Goal: Obtain resource: Obtain resource

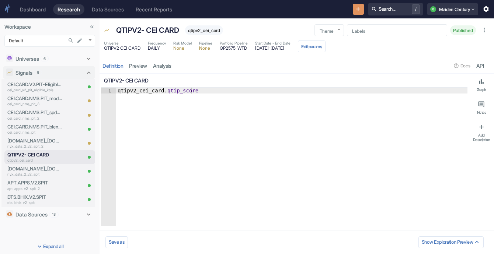
type textarea "x"
click at [33, 41] on body "Dashboard Research Data Sources Recent Reports Search... / Q Maiden Century Wor…" at bounding box center [247, 127] width 494 height 254
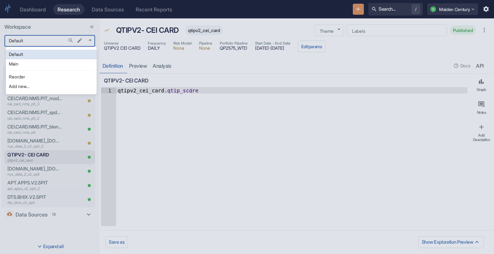
click at [52, 67] on li "Main" at bounding box center [51, 64] width 91 height 10
type input "1008"
type textarea "x"
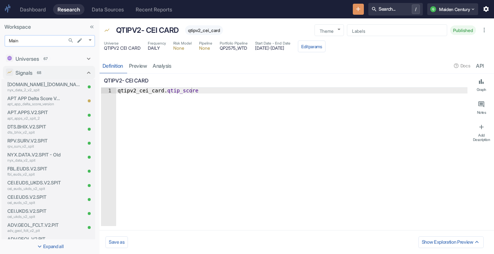
click at [48, 43] on body "Dashboard Research Data Sources Recent Reports Search... / Q Maiden Century Wor…" at bounding box center [247, 127] width 494 height 254
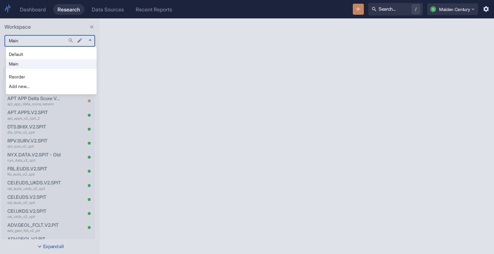
click at [119, 51] on div at bounding box center [247, 127] width 494 height 254
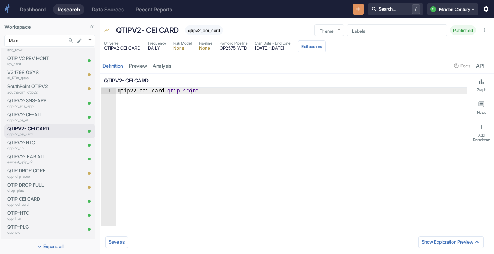
scroll to position [618, 0]
click at [24, 127] on p "QTIPV2- CEI CARD" at bounding box center [34, 128] width 55 height 7
type textarea "x"
click at [172, 63] on link "analysis" at bounding box center [162, 65] width 24 height 15
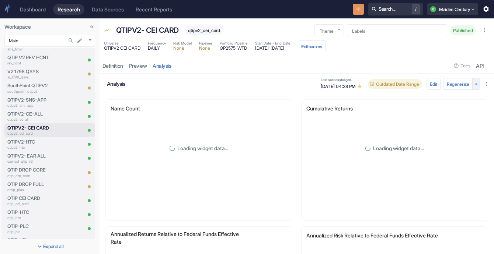
click at [472, 87] on icon "button" at bounding box center [475, 84] width 7 height 7
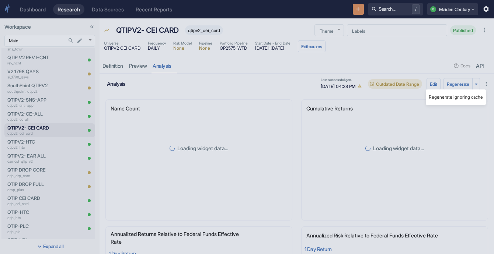
click at [462, 95] on li "Regenerate ignoring cache" at bounding box center [456, 98] width 60 height 10
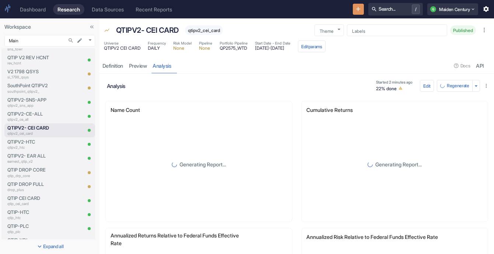
click at [278, 71] on div "resource tabs" at bounding box center [312, 65] width 277 height 15
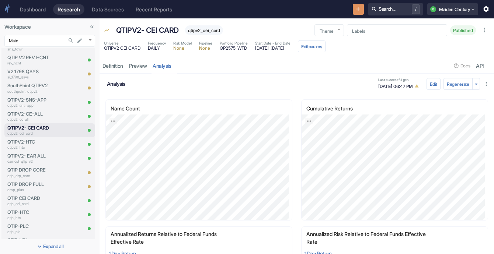
click at [114, 13] on link "Data Sources" at bounding box center [107, 9] width 41 height 11
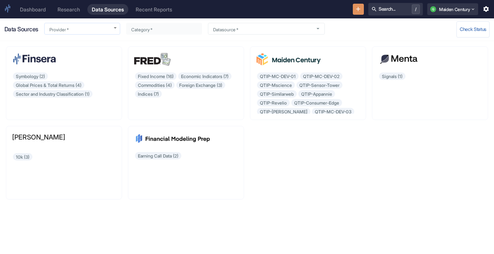
click at [118, 30] on body "Dashboard Research Data Sources Recent Reports Search... / Q Maiden Century Dat…" at bounding box center [247, 127] width 494 height 254
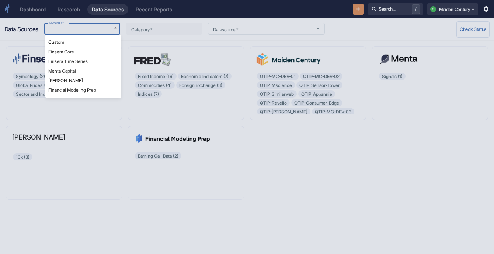
click at [151, 31] on div at bounding box center [247, 127] width 494 height 254
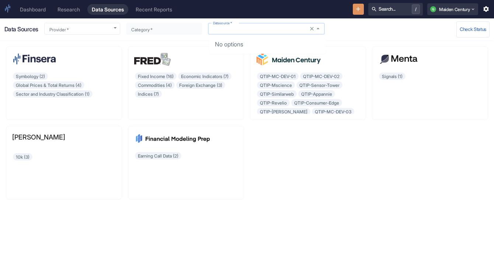
click at [243, 31] on input "Datasource   *" at bounding box center [259, 29] width 98 height 6
click at [319, 30] on icon "Close" at bounding box center [317, 28] width 7 height 7
click at [155, 95] on div "Fixed Income (16) Economic Indicators (7) Commodities (4) Foreign Exchange (3) …" at bounding box center [186, 93] width 104 height 42
type input "Finsera Time Series"
type input "Fixed Income"
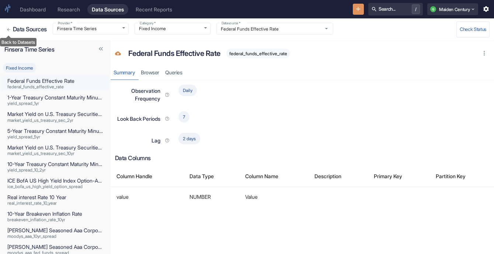
click at [11, 32] on button "Back to Datasets" at bounding box center [8, 29] width 8 height 8
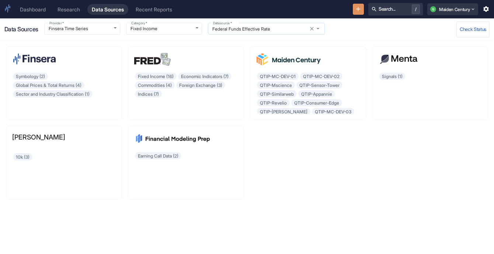
click at [262, 27] on input "Federal Funds Effective Rate" at bounding box center [259, 29] width 98 height 6
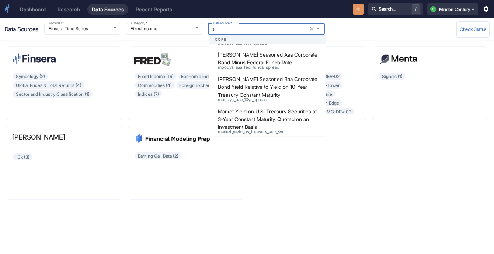
scroll to position [359, 0]
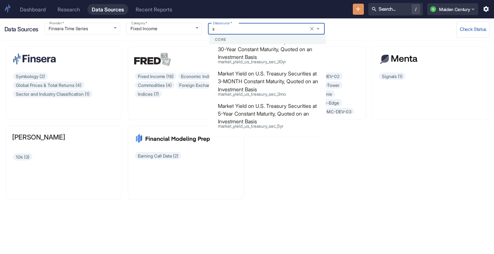
type input "Federal Funds Effective Rate"
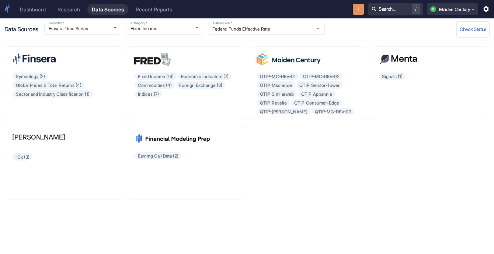
click at [304, 179] on div "Symbology (2) Global Prices & Total Returns (4) Sector and Industry Classificat…" at bounding box center [244, 120] width 488 height 159
click at [185, 28] on body "Dashboard Research Data Sources Recent Reports Search... / Q Maiden Century Dat…" at bounding box center [247, 127] width 494 height 254
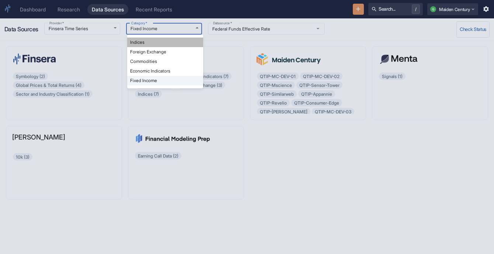
click at [177, 43] on li "Indices" at bounding box center [165, 43] width 76 height 10
type input "Indices"
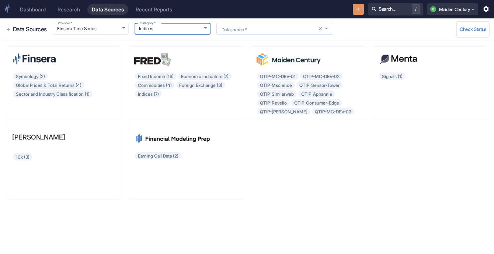
click at [268, 29] on input "Datasource   *" at bounding box center [268, 29] width 98 height 6
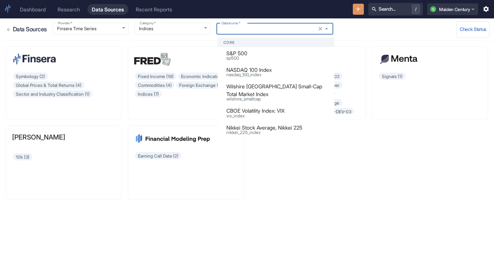
click at [276, 53] on p "S&P 500" at bounding box center [253, 53] width 55 height 8
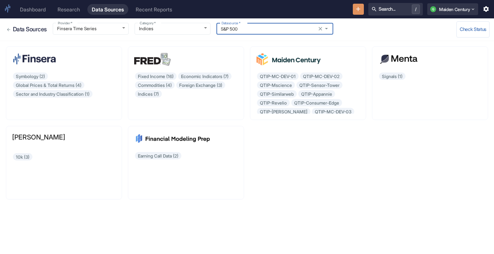
type input "S&P 500"
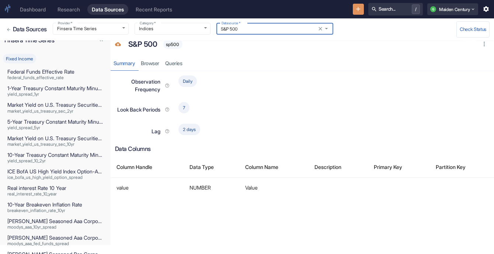
scroll to position [10, 0]
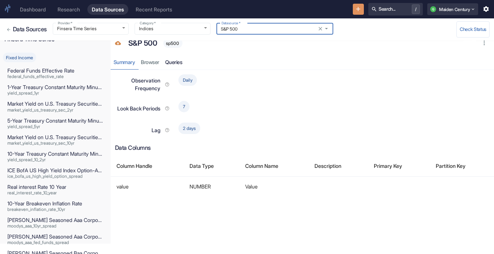
click at [174, 63] on link "Queries" at bounding box center [173, 62] width 23 height 15
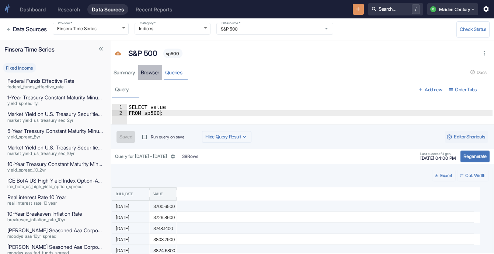
click at [155, 73] on link "Browser" at bounding box center [150, 72] width 24 height 15
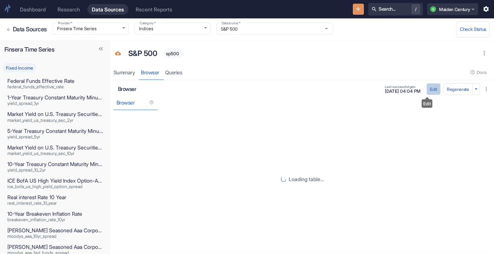
click at [427, 90] on button "Edit" at bounding box center [433, 89] width 14 height 12
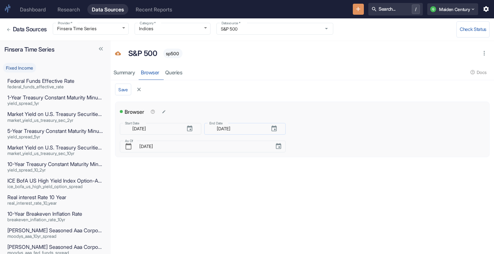
click at [251, 133] on input "[DATE]" at bounding box center [238, 129] width 52 height 8
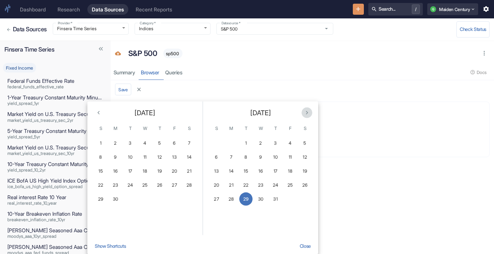
click at [302, 115] on button "Next month" at bounding box center [306, 113] width 11 height 11
click at [279, 140] on button "2" at bounding box center [275, 143] width 13 height 13
type input "[DATE]"
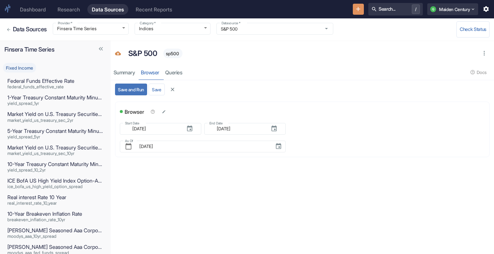
click at [130, 89] on button "Save and Run" at bounding box center [131, 90] width 32 height 12
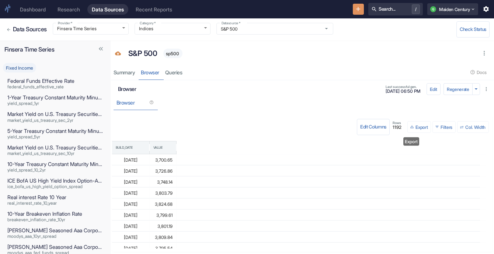
click at [411, 130] on button "Export" at bounding box center [419, 127] width 24 height 12
click at [429, 149] on li "Download as CSV" at bounding box center [420, 151] width 41 height 10
click at [63, 11] on div "Research" at bounding box center [68, 9] width 22 height 6
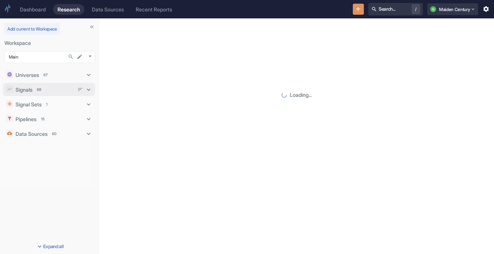
click at [42, 94] on div "Signals 68" at bounding box center [45, 90] width 79 height 10
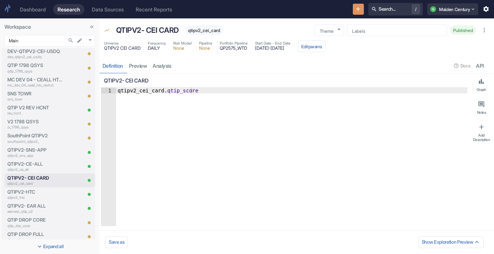
scroll to position [568, 0]
type textarea "x"
click at [173, 59] on link "analysis" at bounding box center [162, 65] width 24 height 15
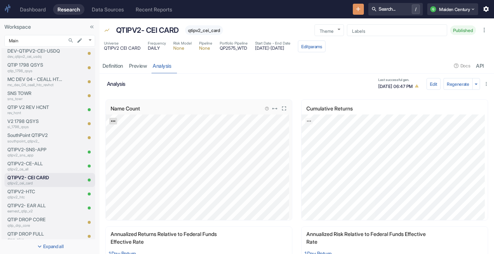
click at [114, 119] on icon "Export; Press ENTER to open" at bounding box center [113, 121] width 5 height 5
click at [132, 139] on link "CSV" at bounding box center [131, 141] width 21 height 8
click at [325, 46] on button "Edit params" at bounding box center [312, 47] width 28 height 12
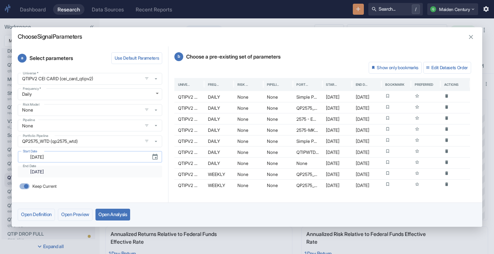
click at [93, 160] on input "[DATE]" at bounding box center [86, 157] width 120 height 8
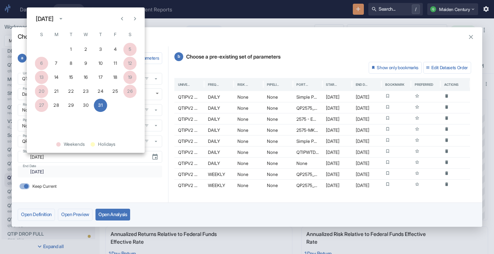
click at [138, 20] on icon "Next month" at bounding box center [134, 18] width 7 height 7
click at [115, 49] on button "1" at bounding box center [115, 49] width 13 height 13
type input "[DATE]"
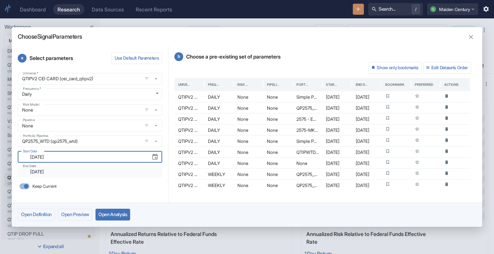
click at [65, 167] on div "​ [DATE] End Date" at bounding box center [90, 172] width 144 height 12
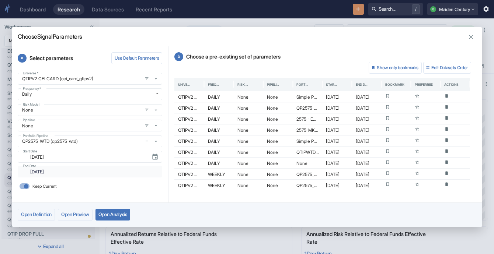
click at [26, 188] on input "Keep Current" at bounding box center [26, 187] width 18 height 6
checkbox input "false"
type input "[DATE]"
click at [90, 172] on input "[DATE]" at bounding box center [83, 172] width 115 height 8
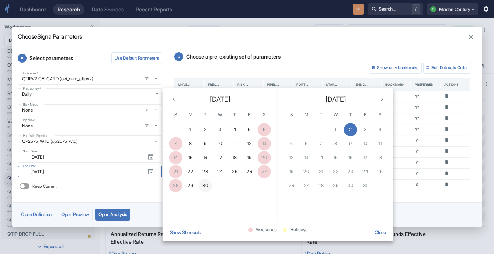
click at [209, 183] on button "30" at bounding box center [205, 185] width 13 height 13
type input "[DATE]"
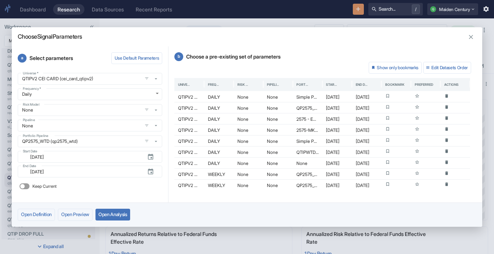
click at [124, 213] on button "Open Analysis" at bounding box center [112, 215] width 35 height 12
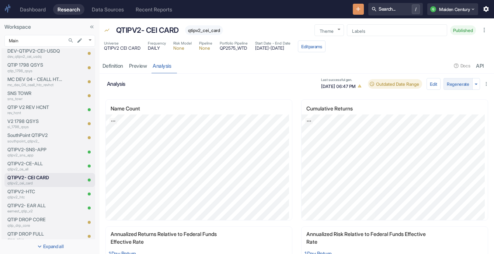
click at [457, 84] on button "Regenerate" at bounding box center [457, 84] width 29 height 12
click at [325, 52] on button "Edit params" at bounding box center [312, 47] width 28 height 12
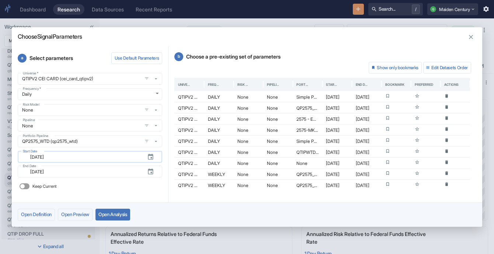
click at [102, 157] on input "[DATE]" at bounding box center [83, 157] width 115 height 8
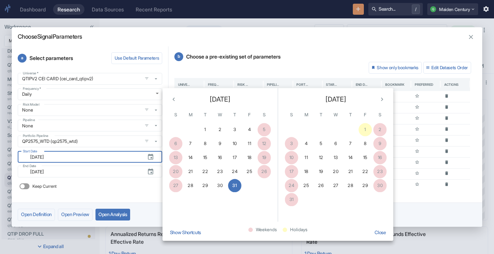
click at [366, 132] on div "1 2" at bounding box center [335, 129] width 115 height 13
click at [304, 143] on button "4" at bounding box center [306, 143] width 13 height 13
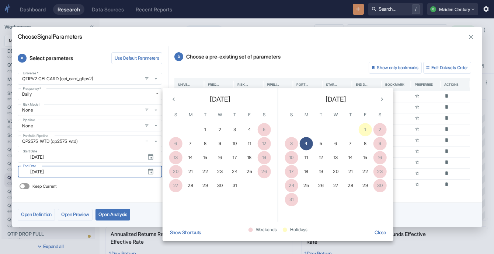
type input "[DATE]"
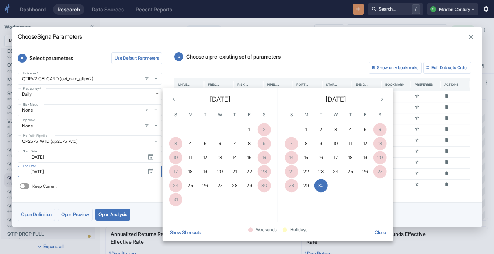
click at [115, 213] on button "Open Analysis" at bounding box center [112, 215] width 35 height 12
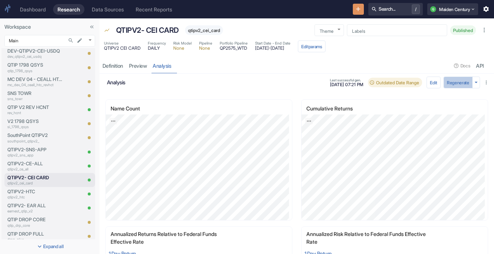
click at [452, 81] on button "Regenerate" at bounding box center [457, 83] width 29 height 12
